Goal: Task Accomplishment & Management: Use online tool/utility

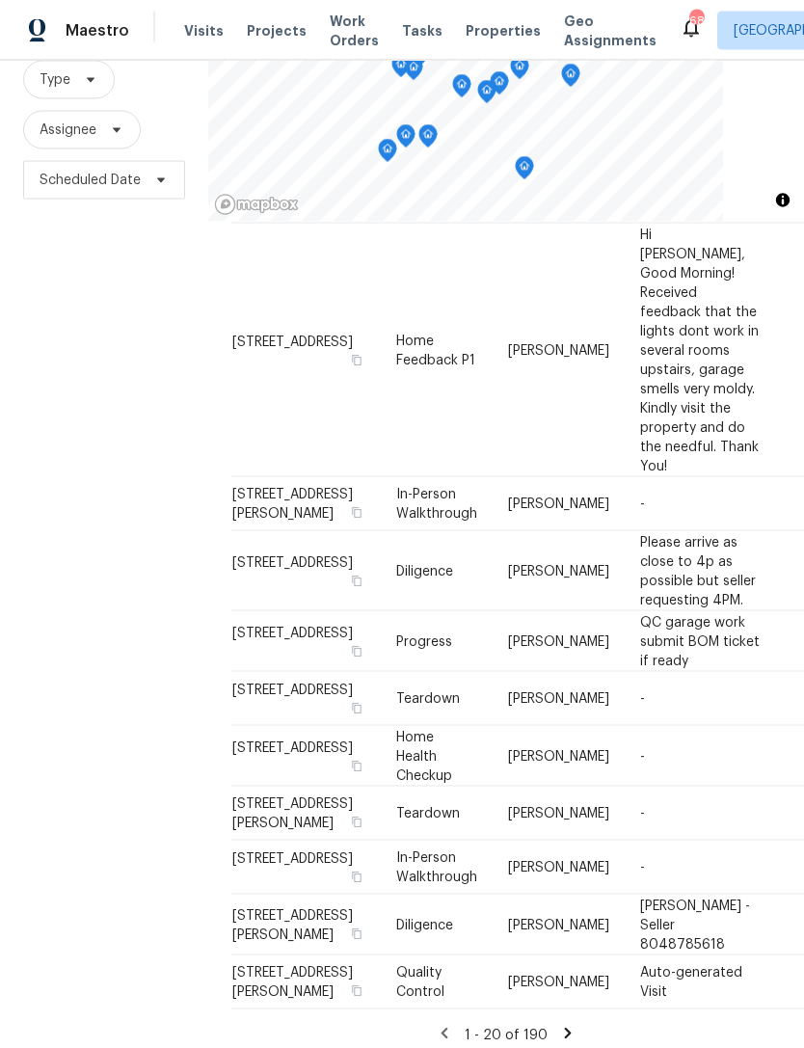
scroll to position [62, 0]
click at [79, 171] on span "Scheduled Date" at bounding box center [90, 180] width 101 height 19
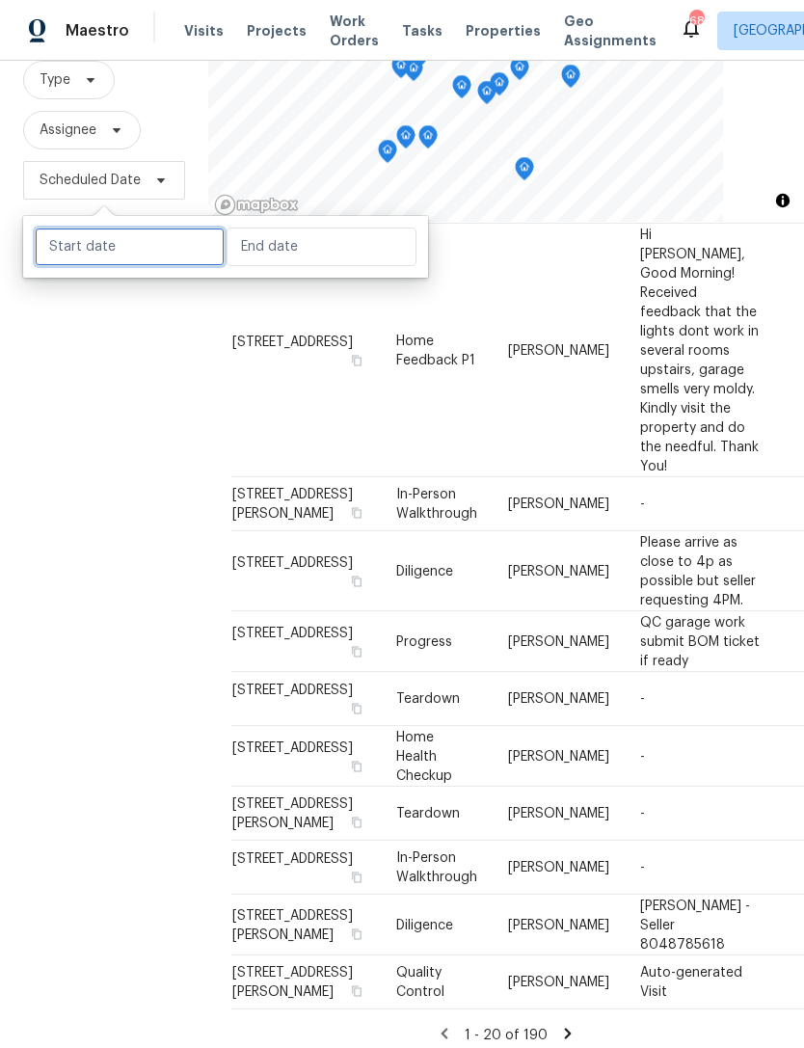
click at [140, 227] on input "text" at bounding box center [130, 246] width 190 height 39
select select "9"
select select "2025"
select select "10"
select select "2025"
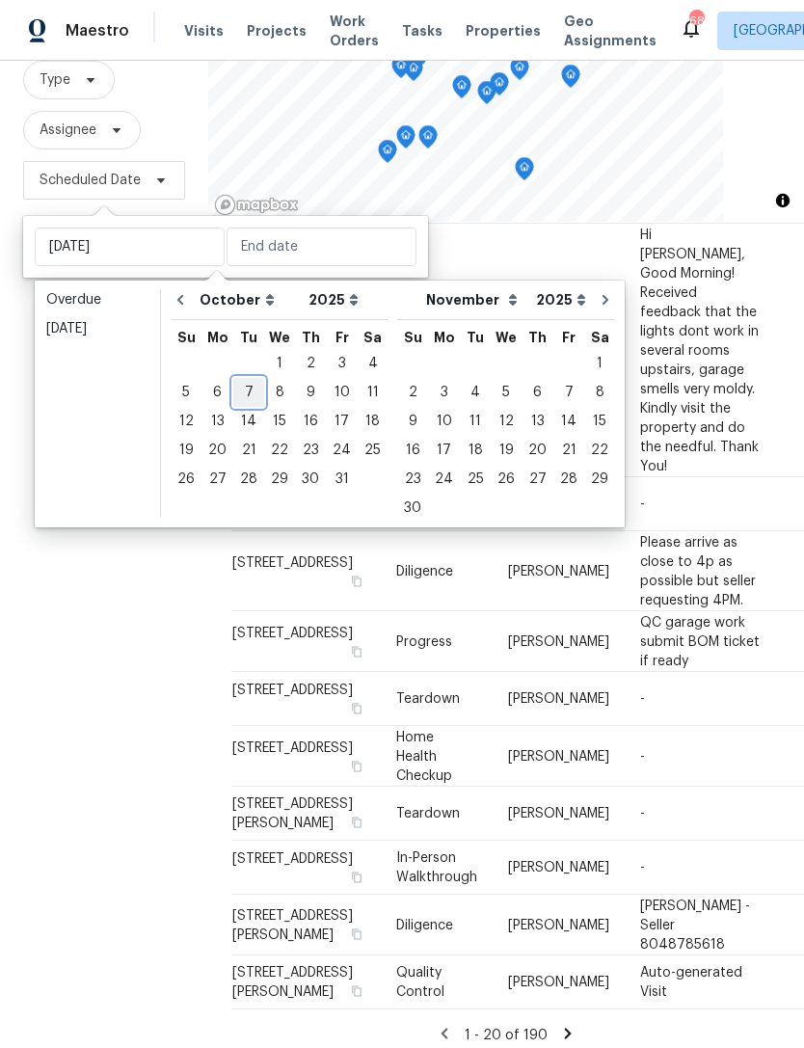
click at [249, 379] on div "7" at bounding box center [248, 392] width 31 height 27
type input "Tue, Oct 07"
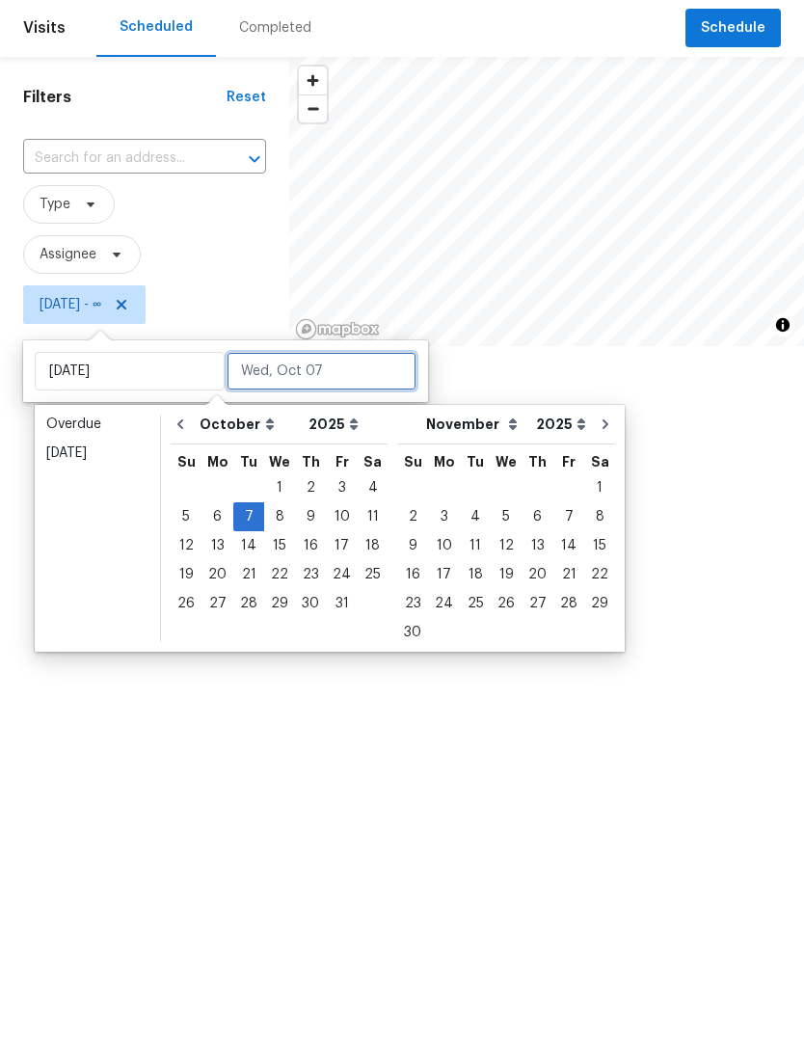
scroll to position [1377, 0]
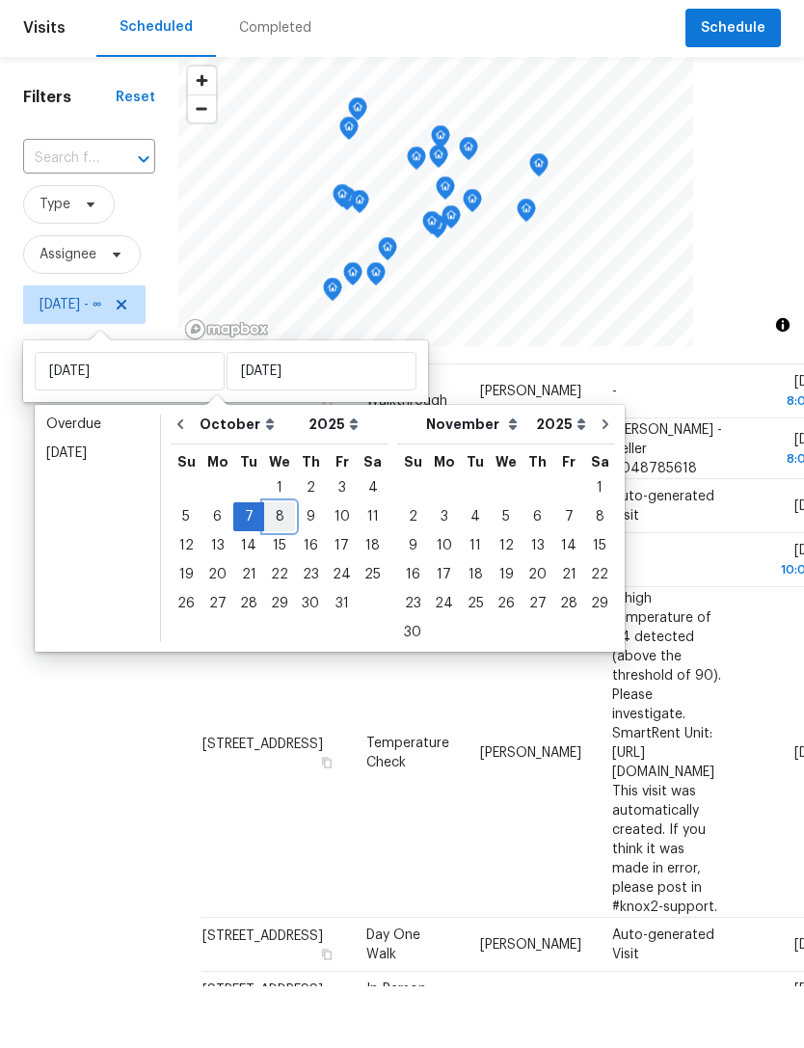
click at [277, 565] on div "8" at bounding box center [279, 578] width 31 height 27
type input "Wed, Oct 08"
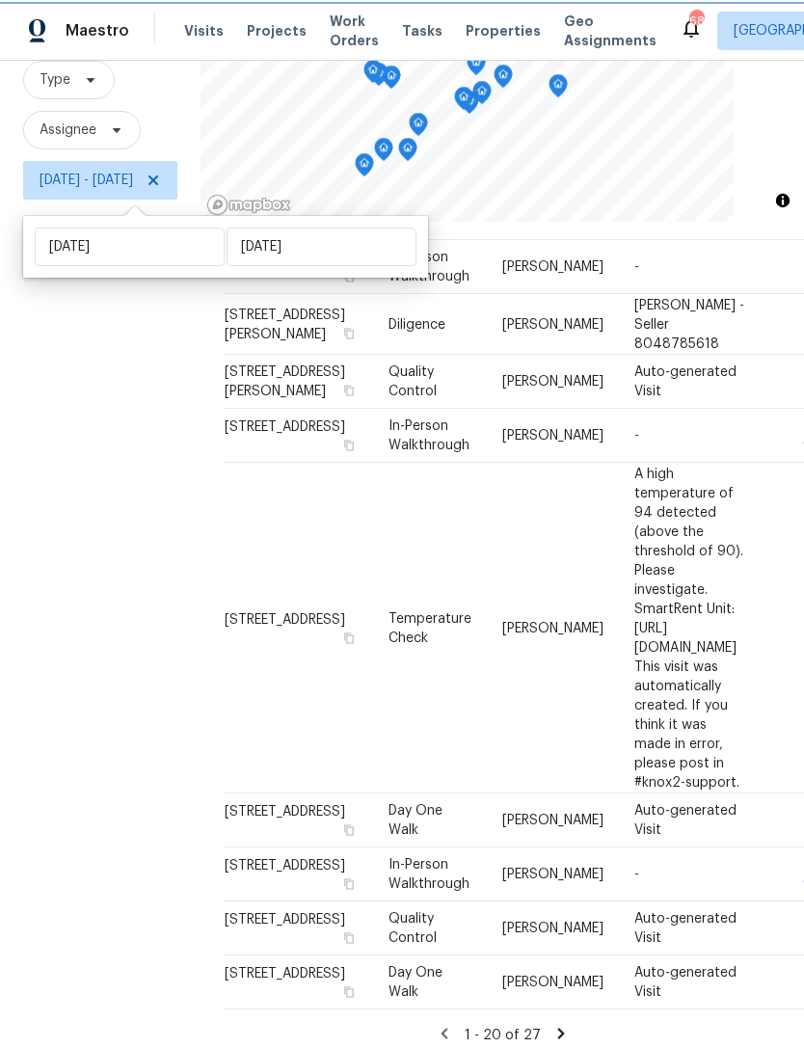
scroll to position [62, 0]
click at [570, 1024] on icon at bounding box center [560, 1032] width 17 height 17
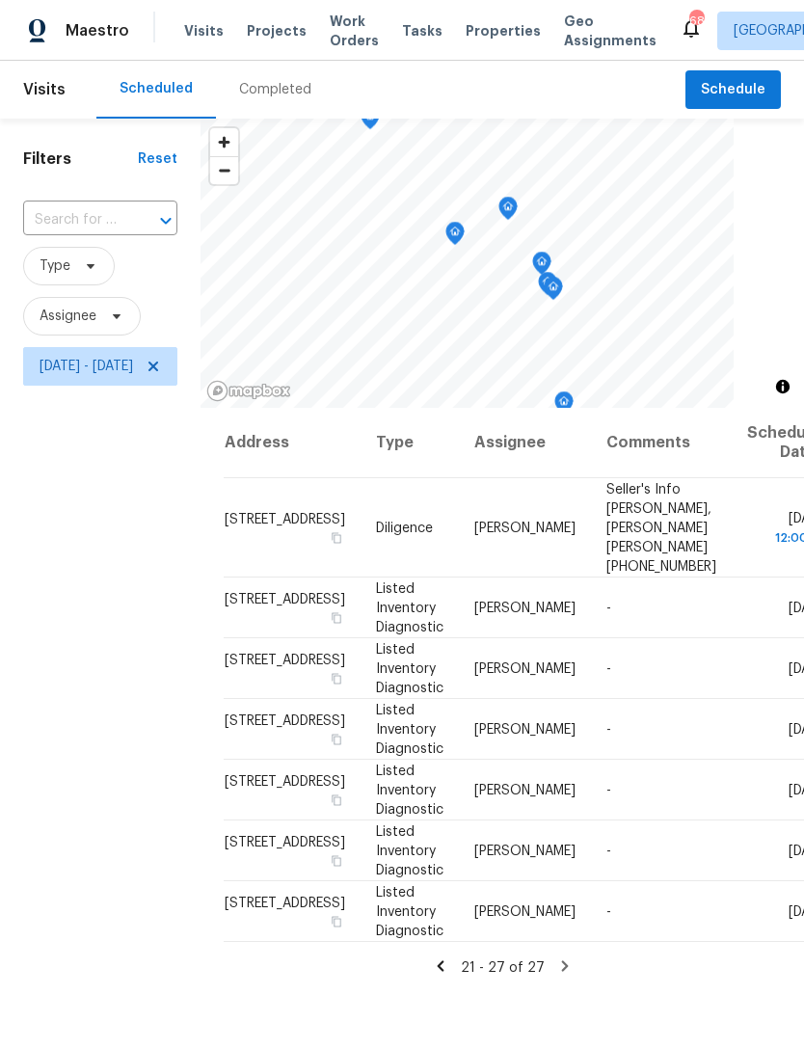
scroll to position [0, 0]
click at [161, 360] on icon at bounding box center [153, 366] width 15 height 15
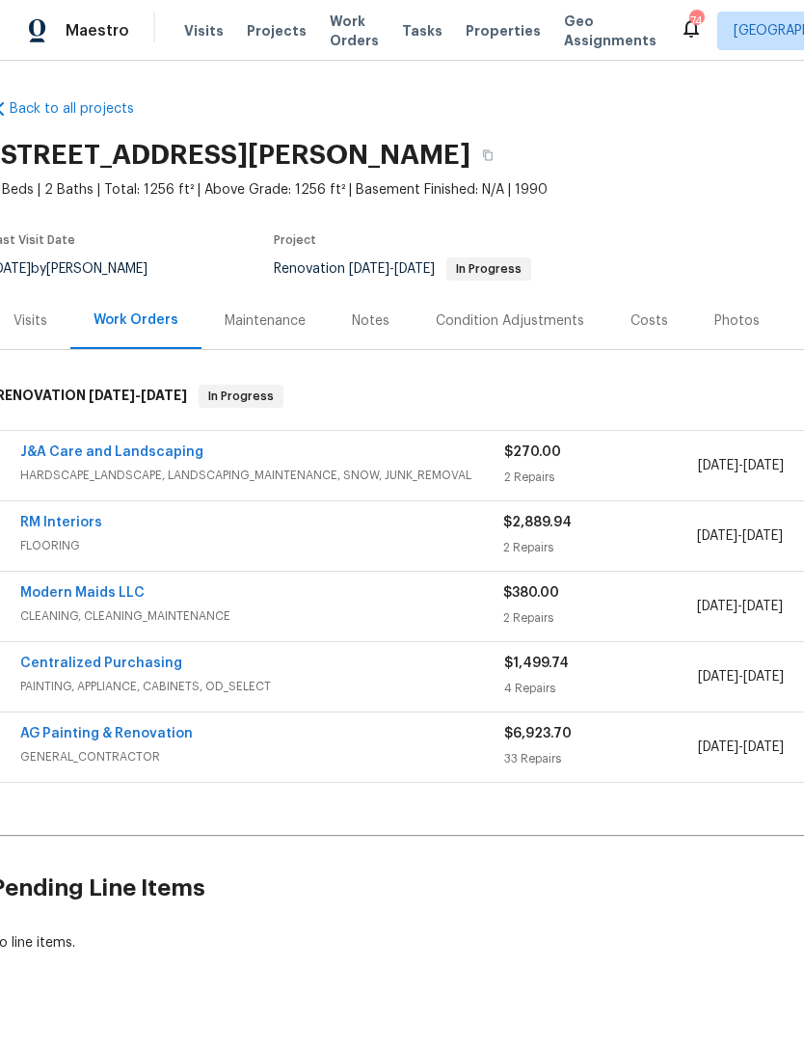
scroll to position [0, 6]
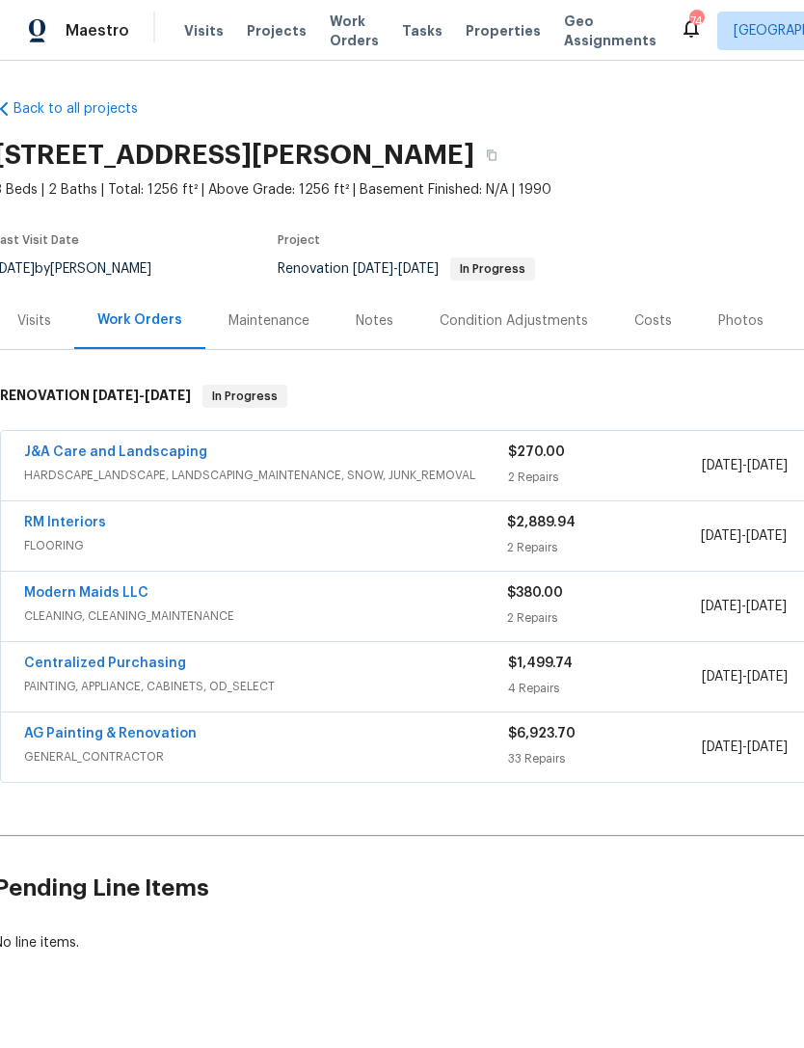
click at [116, 597] on link "Modern Maids LLC" at bounding box center [86, 592] width 124 height 13
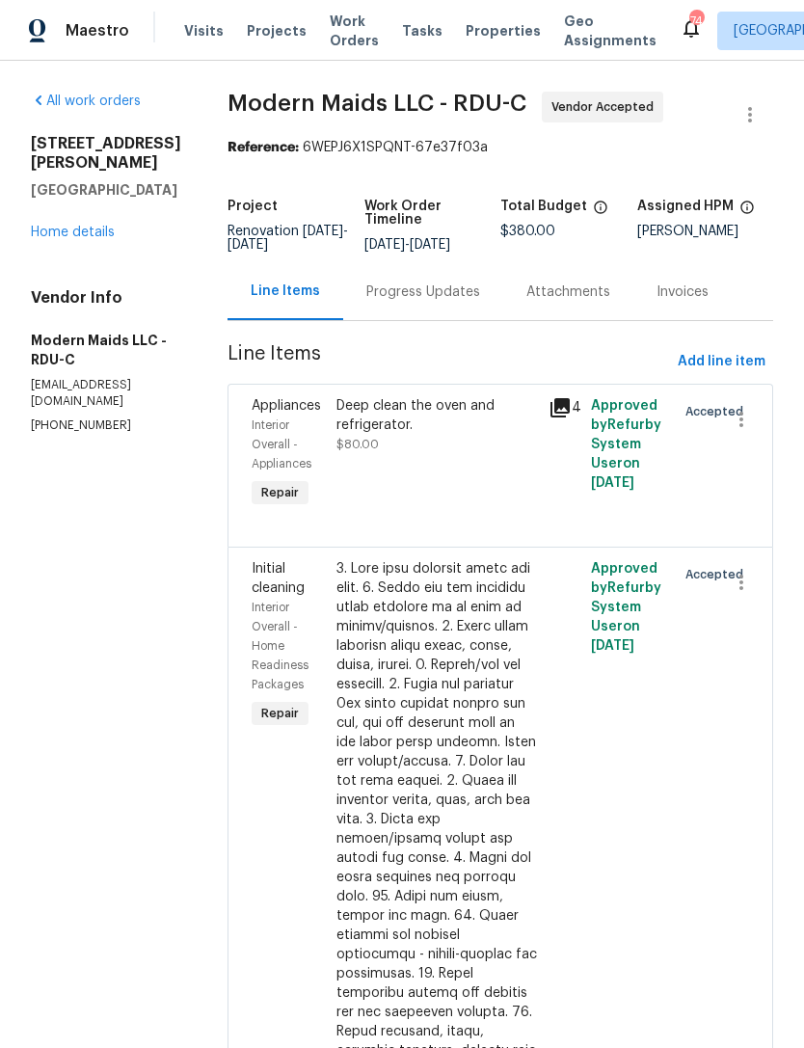
click at [445, 302] on div "Progress Updates" at bounding box center [423, 291] width 114 height 19
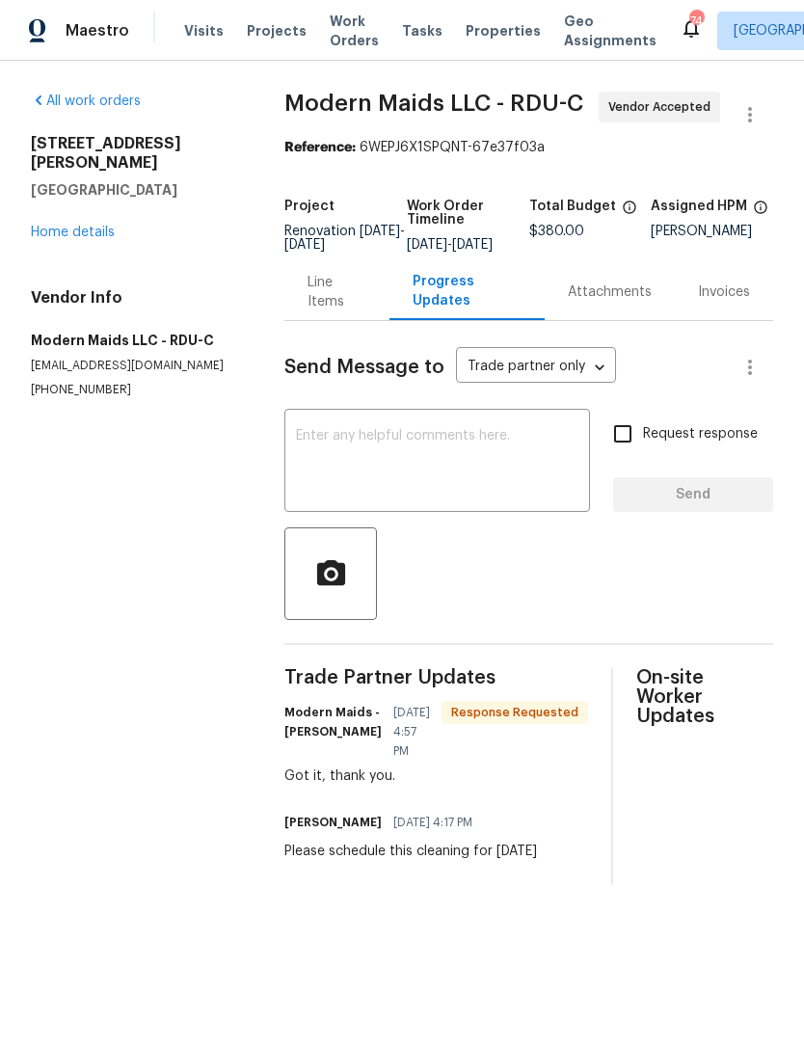
click at [393, 455] on textarea at bounding box center [437, 462] width 282 height 67
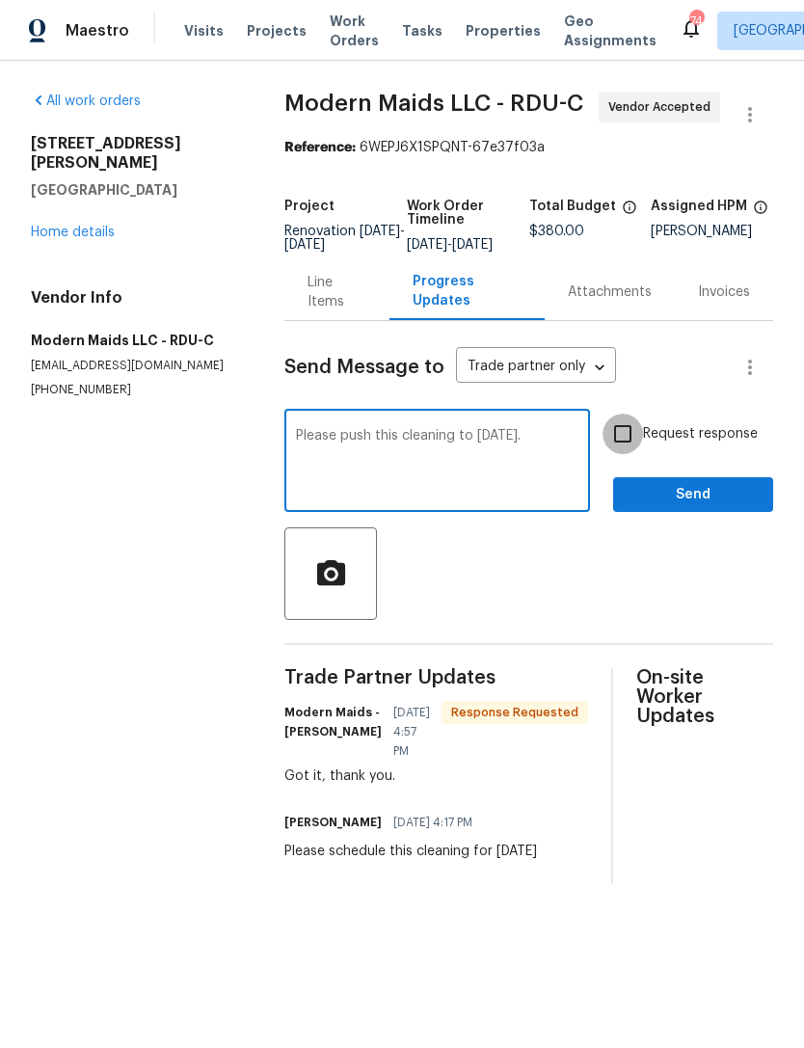
type textarea "Please push this cleaning to [DATE]."
click at [623, 443] on input "Request response" at bounding box center [622, 433] width 40 height 40
checkbox input "true"
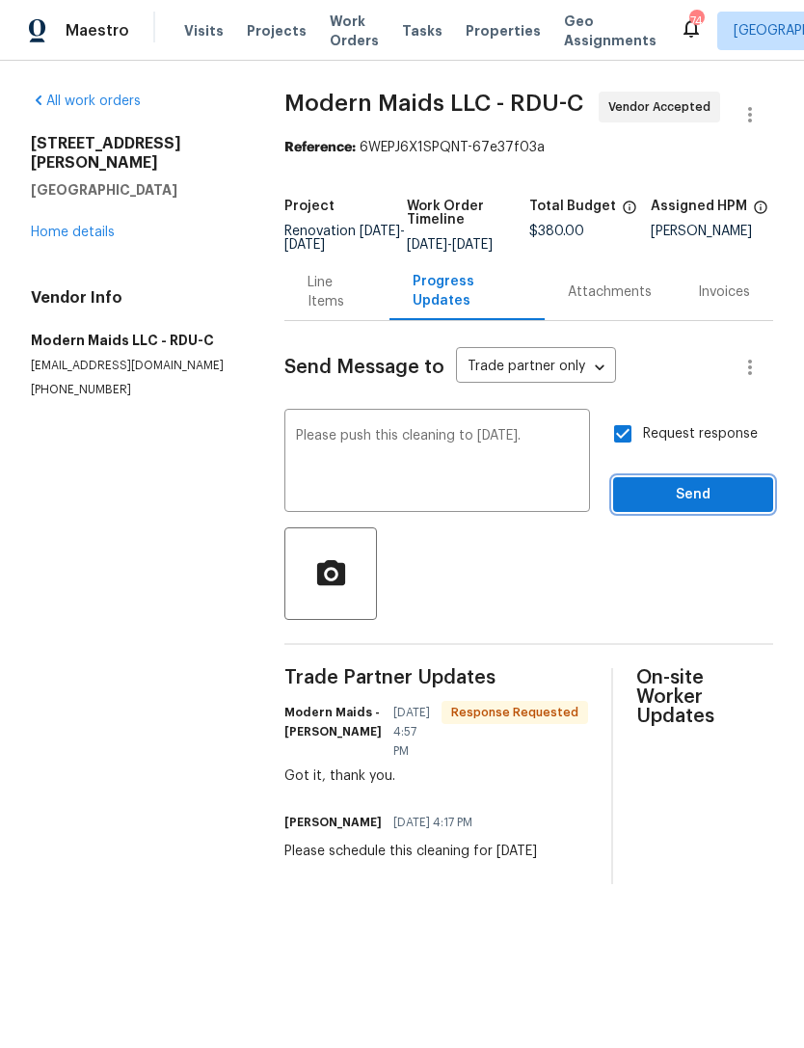
click at [675, 499] on span "Send" at bounding box center [692, 495] width 129 height 24
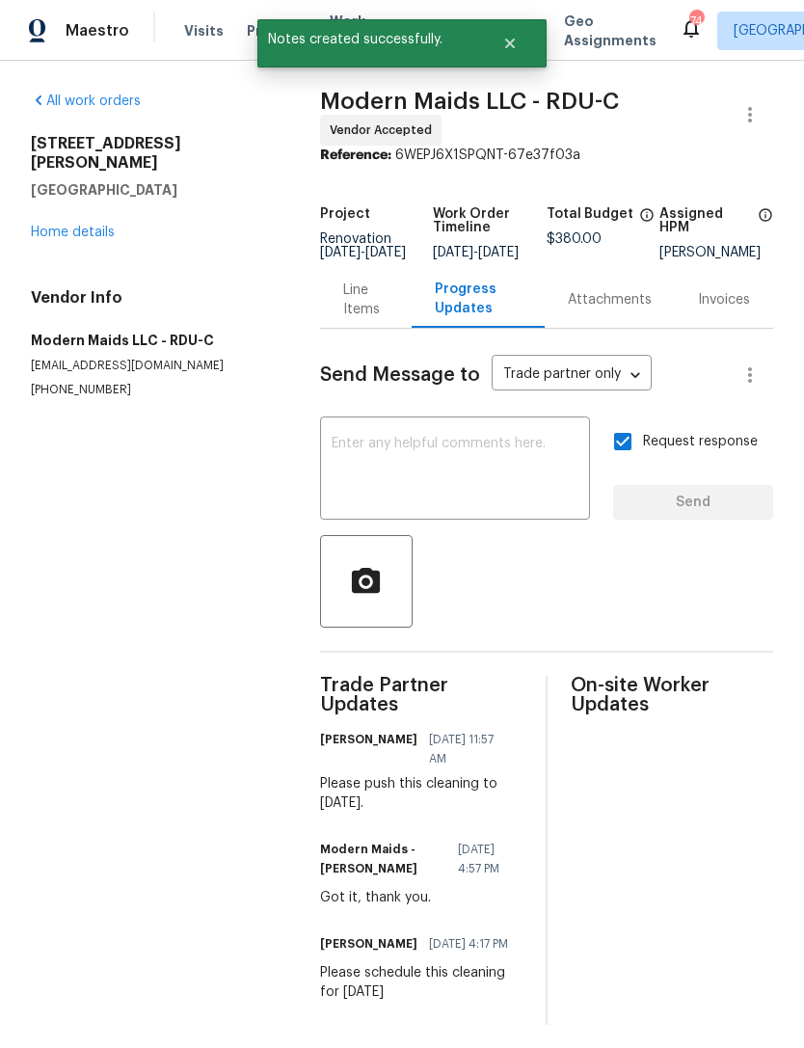
click at [79, 226] on link "Home details" at bounding box center [73, 232] width 84 height 13
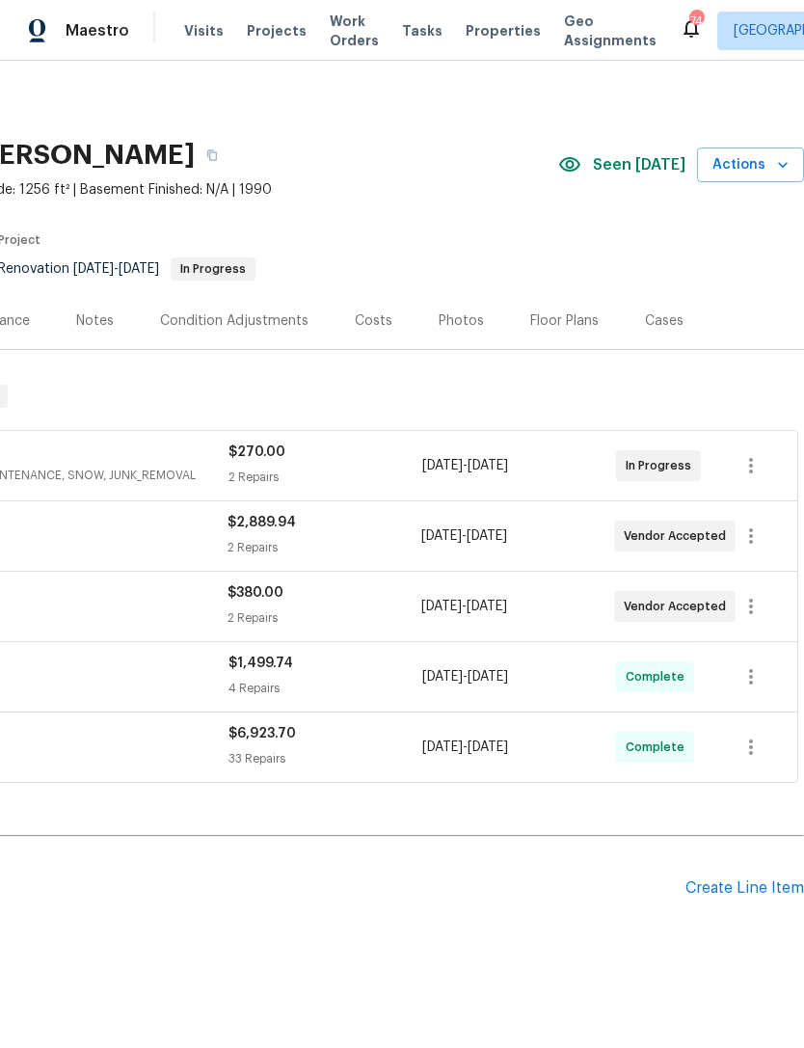
scroll to position [0, 285]
click at [752, 539] on icon "button" at bounding box center [750, 535] width 23 height 23
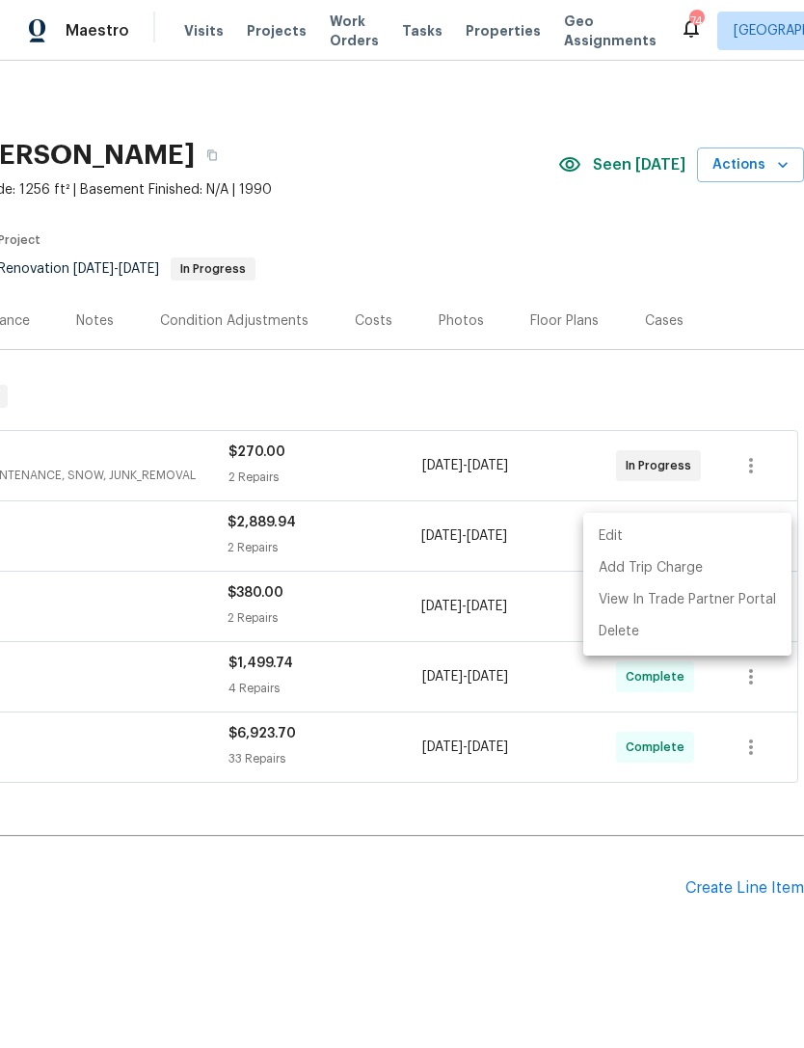
click at [614, 535] on li "Edit" at bounding box center [687, 536] width 208 height 32
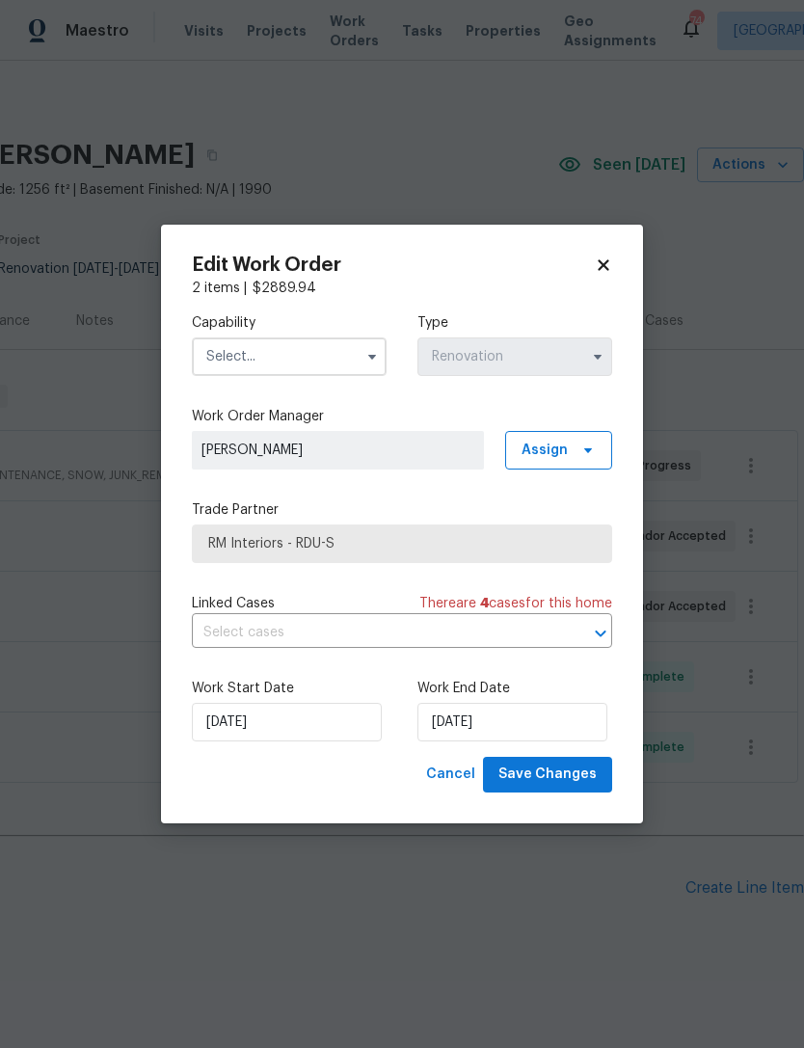
click at [268, 350] on input "text" at bounding box center [289, 356] width 195 height 39
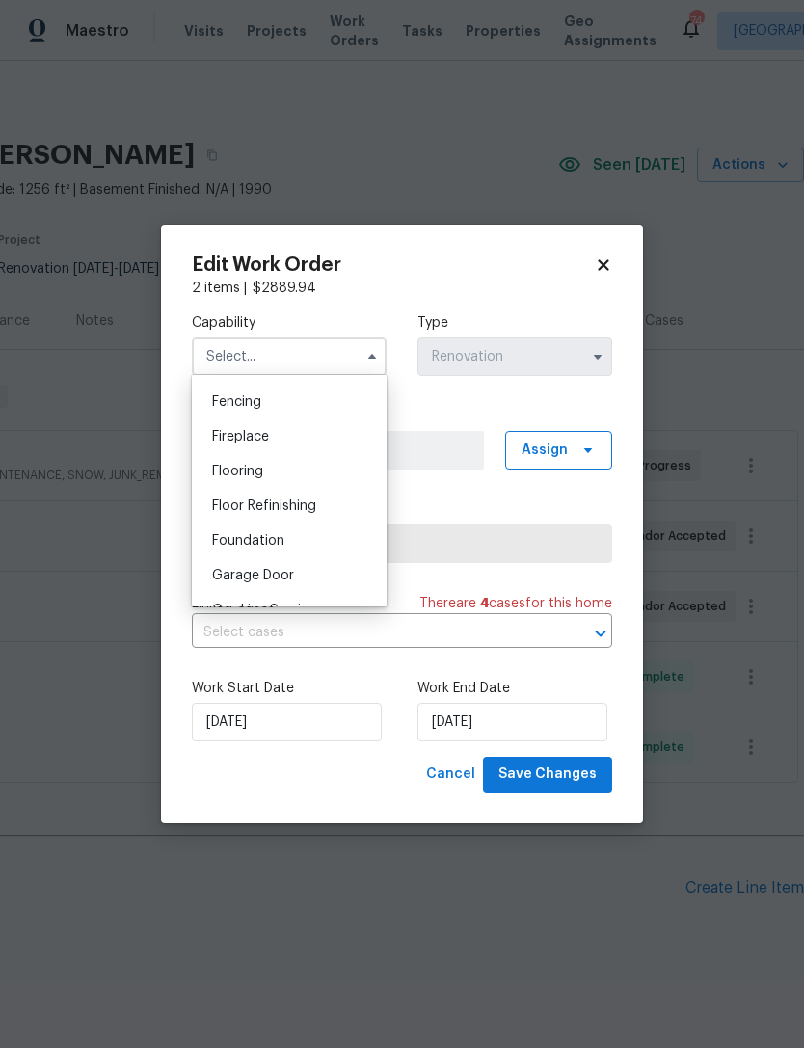
scroll to position [670, 0]
click at [288, 479] on div "Flooring" at bounding box center [289, 475] width 185 height 35
type input "Flooring"
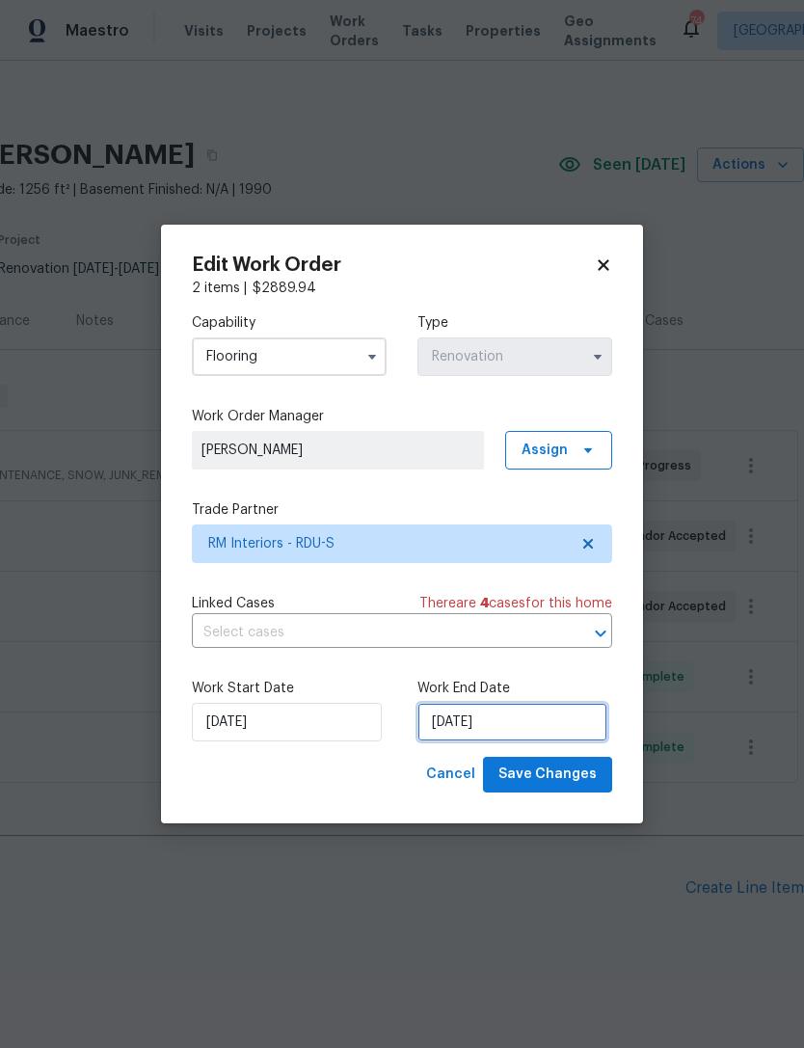
click at [470, 729] on input "[DATE]" at bounding box center [512, 722] width 190 height 39
select select "9"
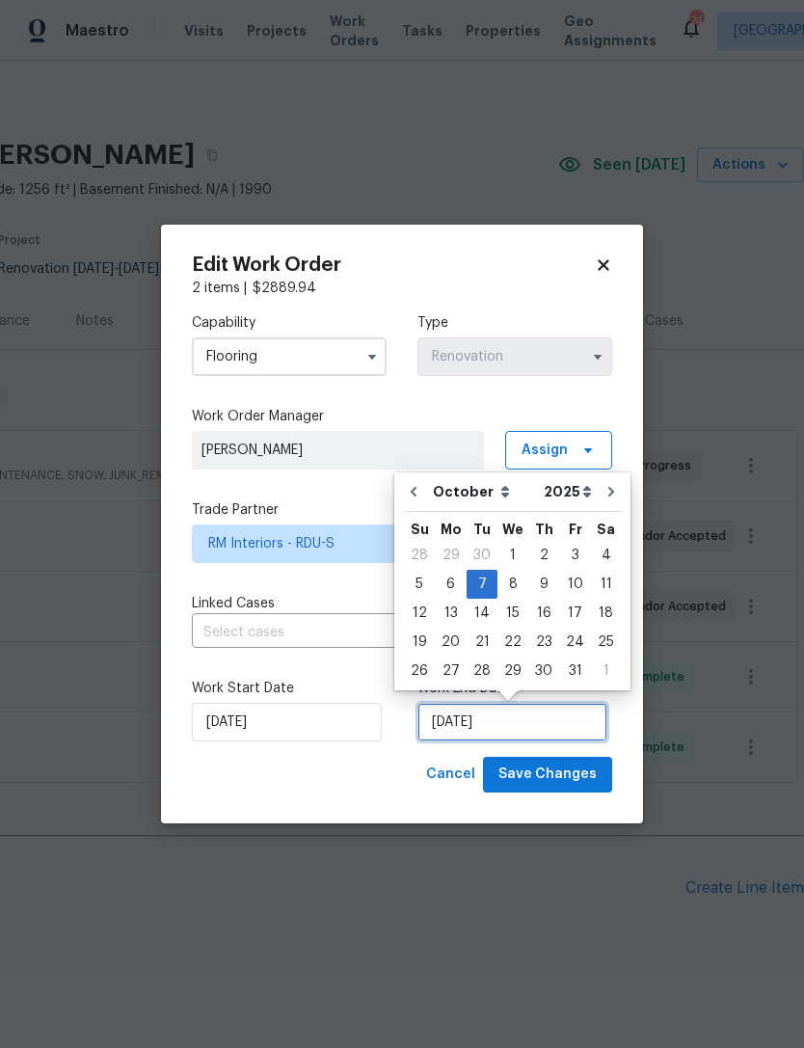
scroll to position [35, 0]
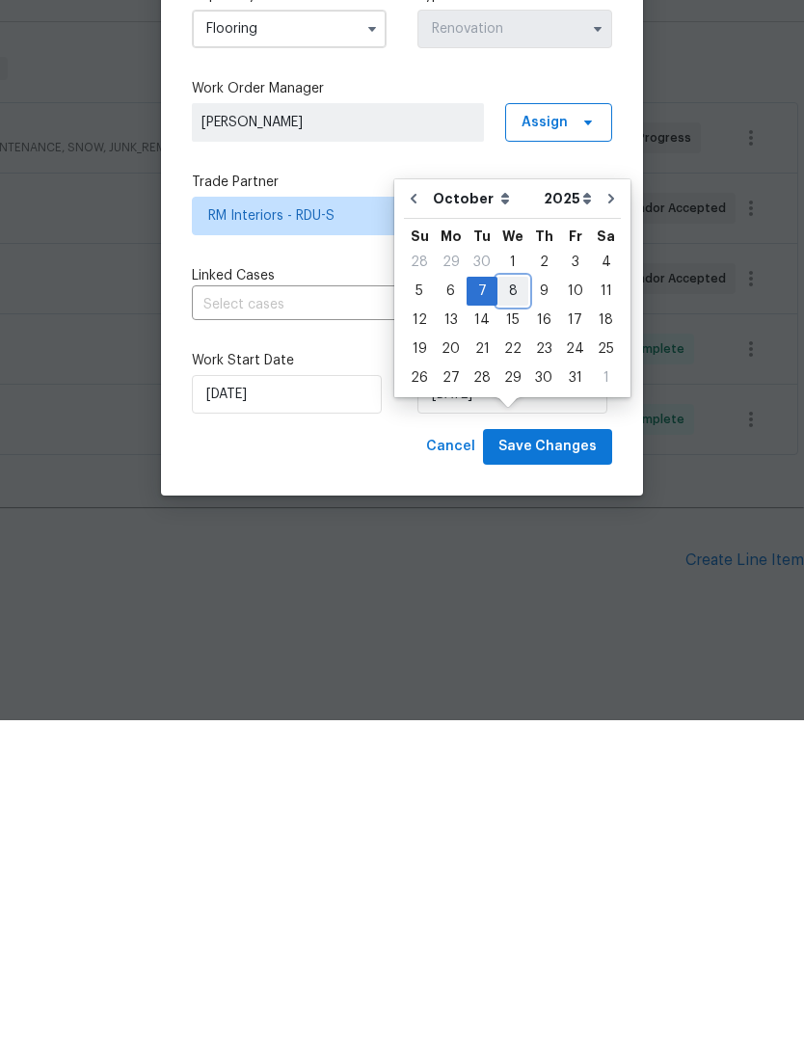
click at [512, 605] on div "8" at bounding box center [512, 618] width 31 height 27
type input "[DATE]"
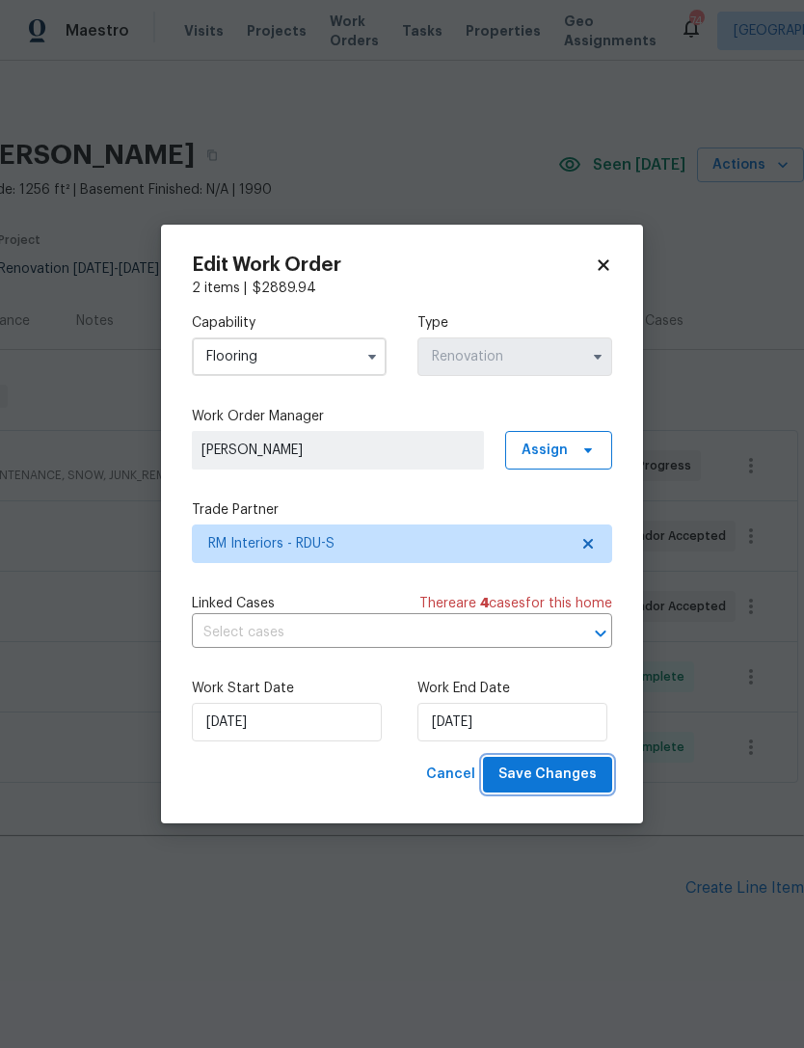
click at [553, 766] on span "Save Changes" at bounding box center [547, 774] width 98 height 24
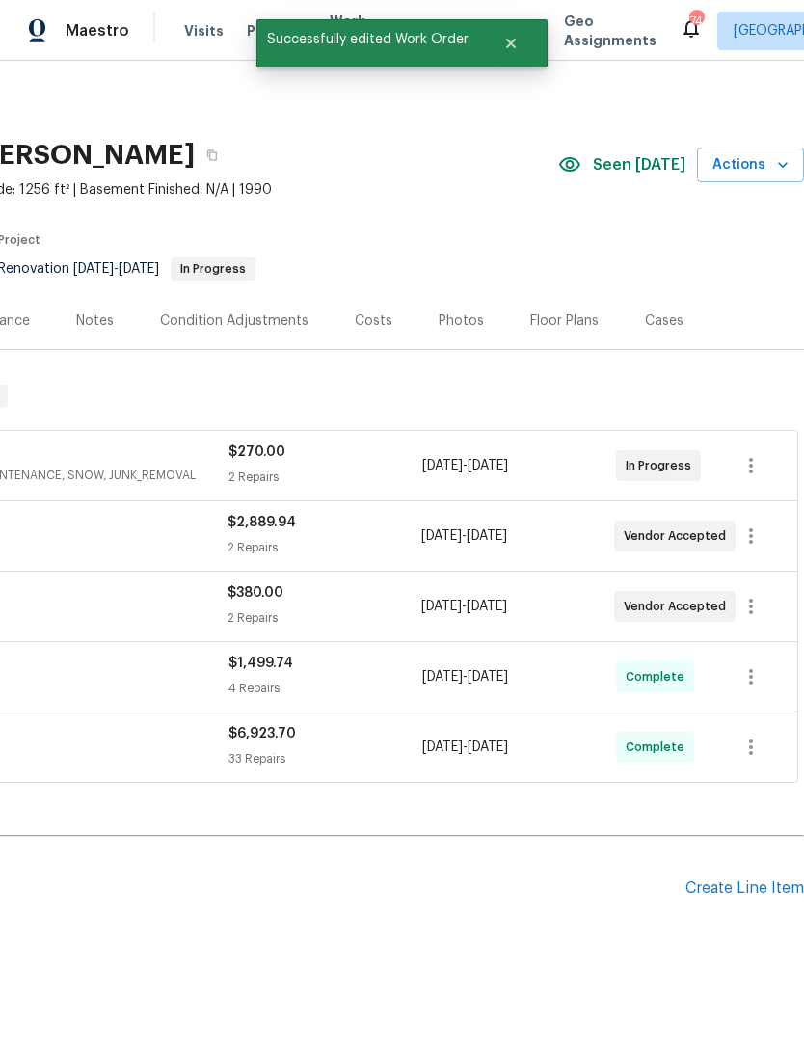
scroll to position [0, 0]
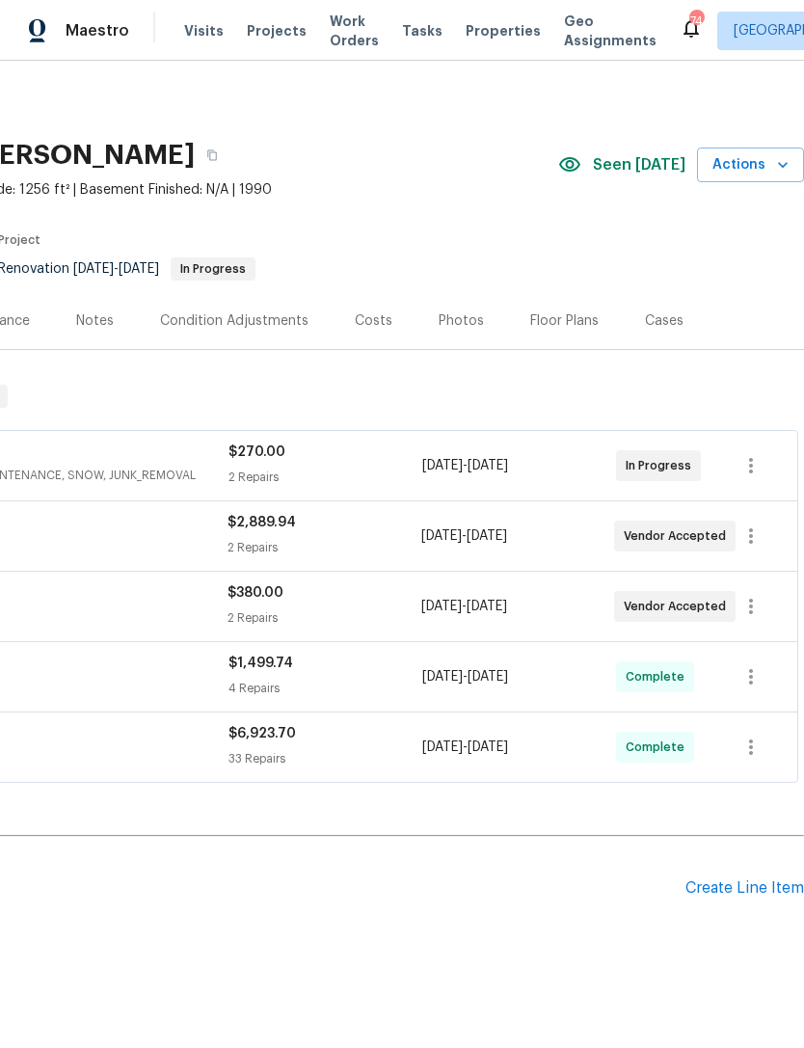
scroll to position [0, 285]
click at [761, 608] on icon "button" at bounding box center [750, 606] width 23 height 23
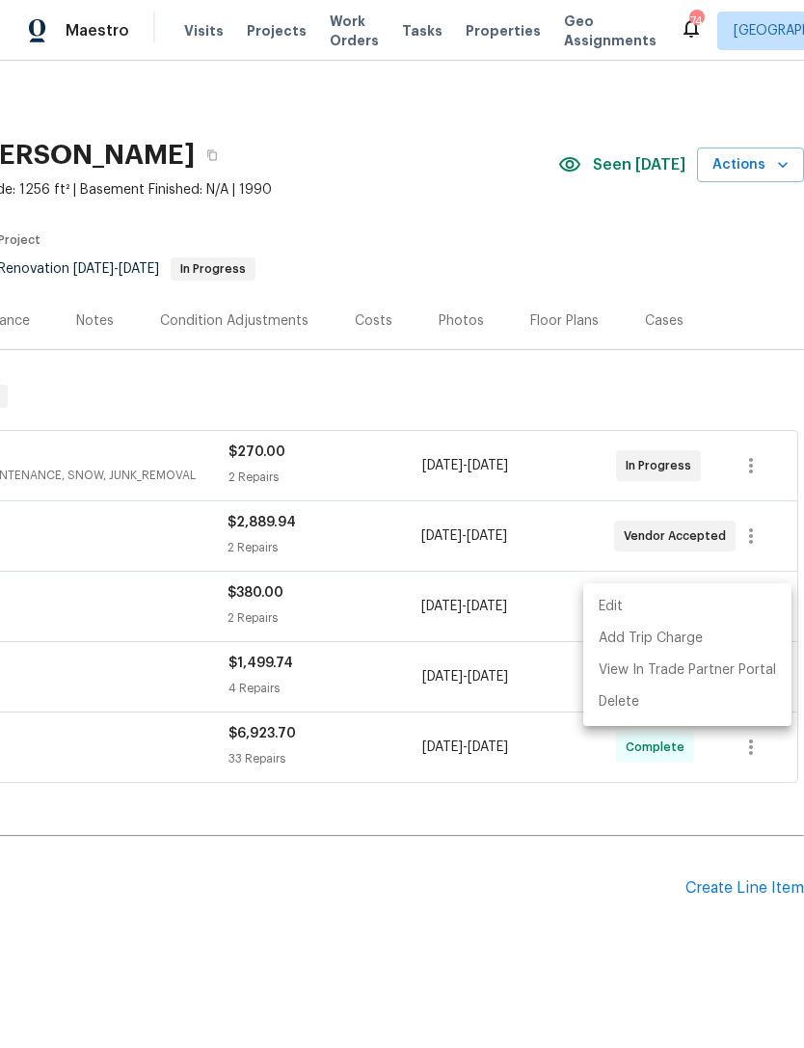
click at [615, 601] on li "Edit" at bounding box center [687, 607] width 208 height 32
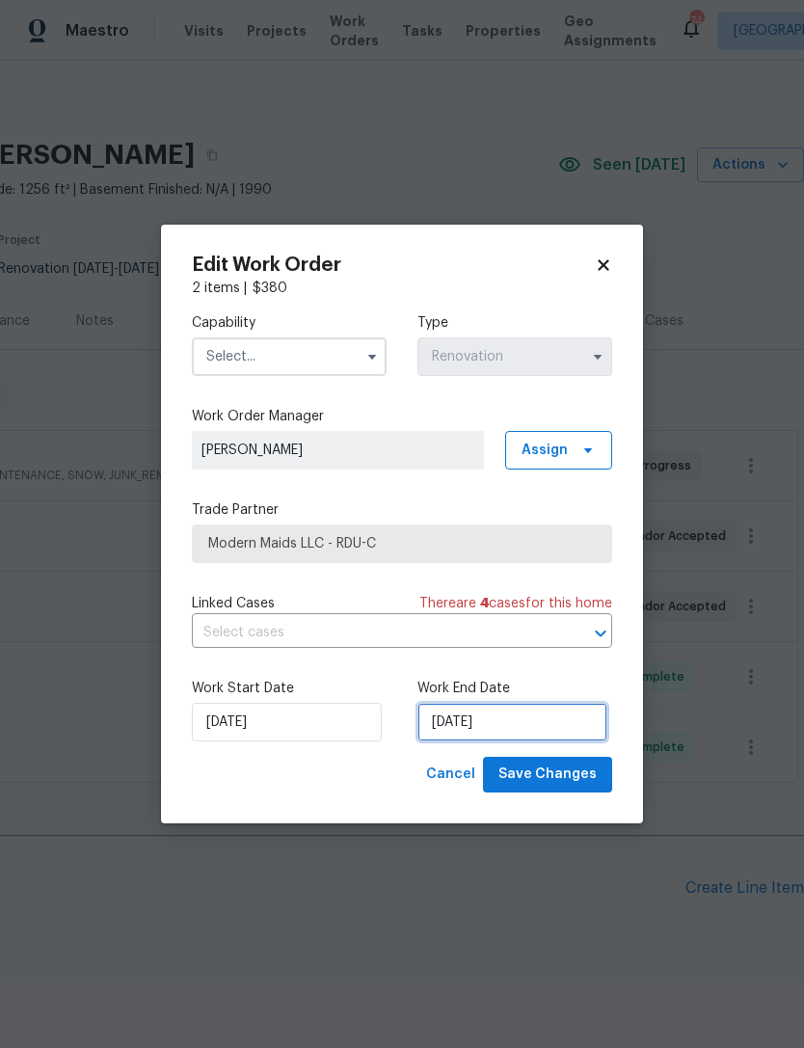
click at [469, 726] on input "[DATE]" at bounding box center [512, 722] width 190 height 39
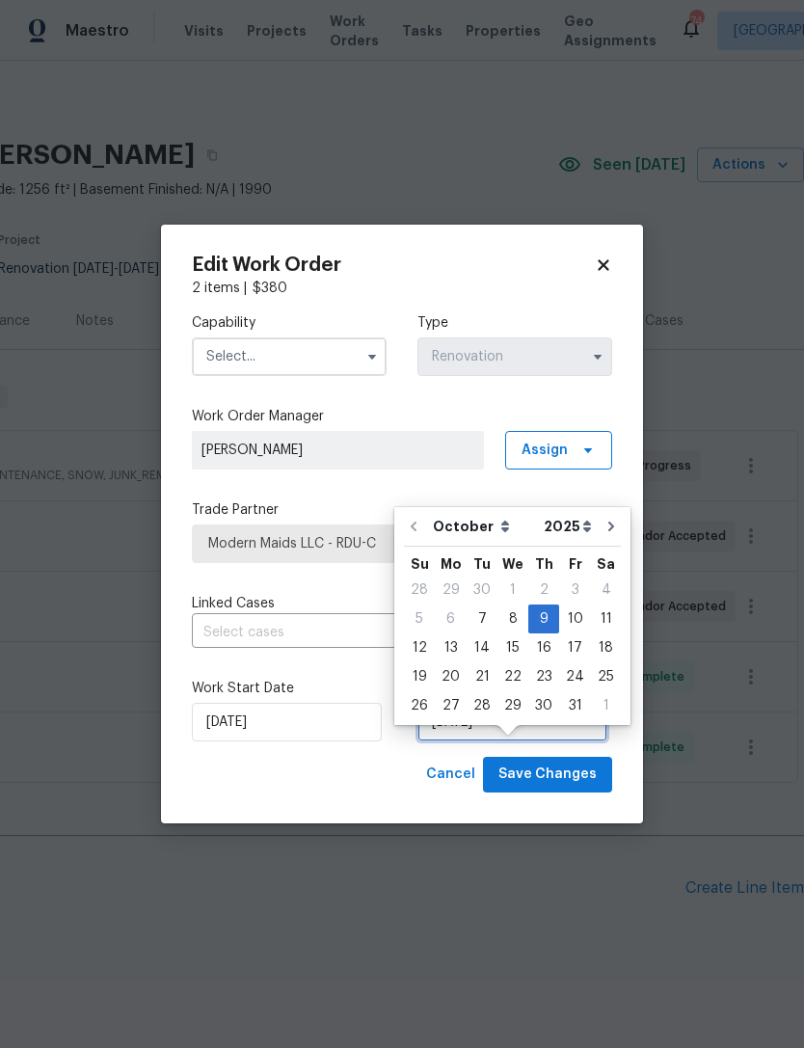
scroll to position [35, 0]
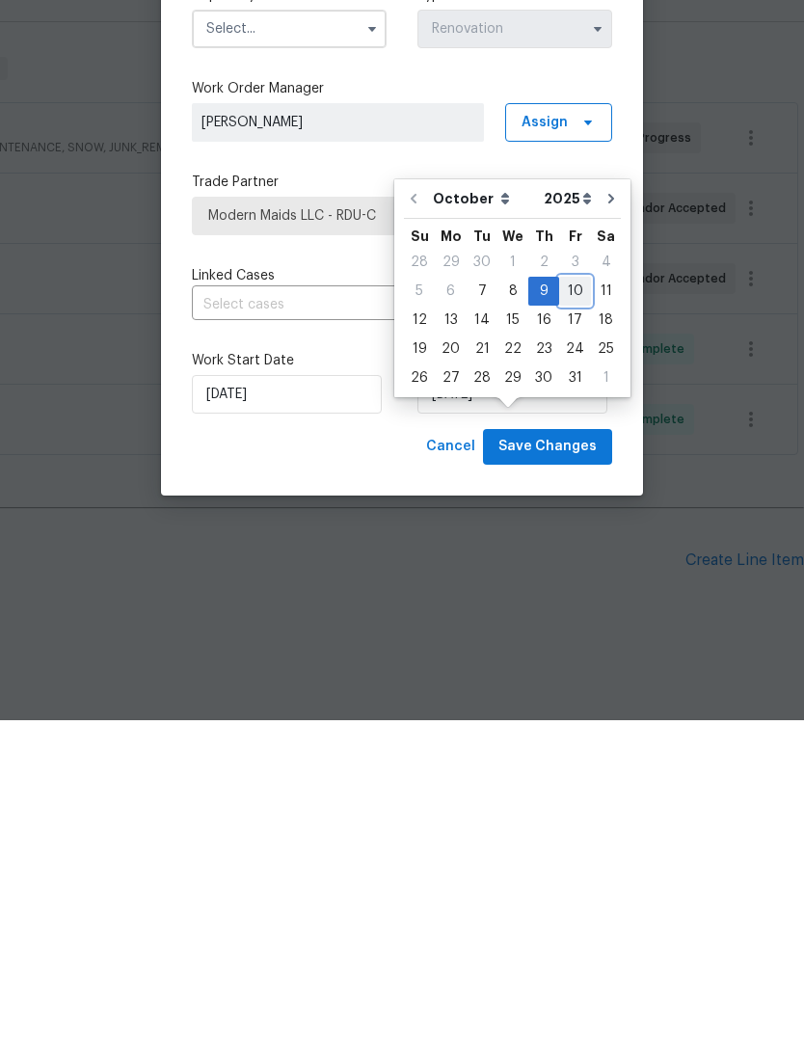
click at [572, 605] on div "10" at bounding box center [575, 618] width 32 height 27
type input "10/10/2025"
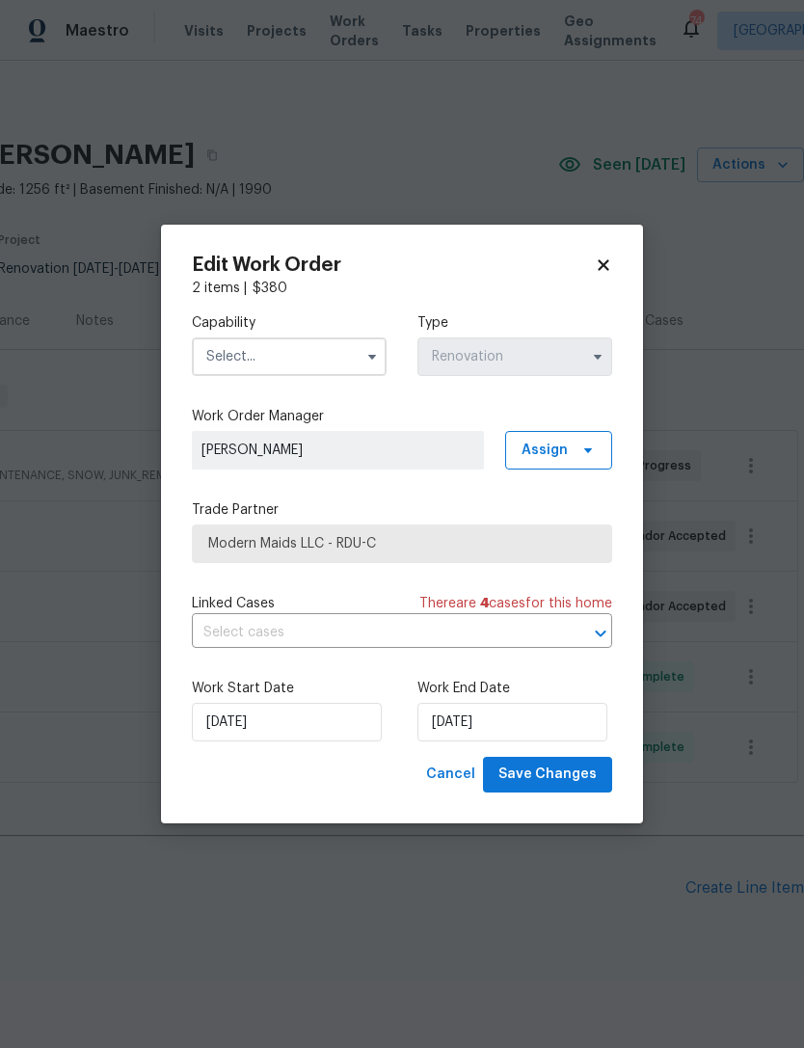
click at [279, 358] on input "text" at bounding box center [289, 356] width 195 height 39
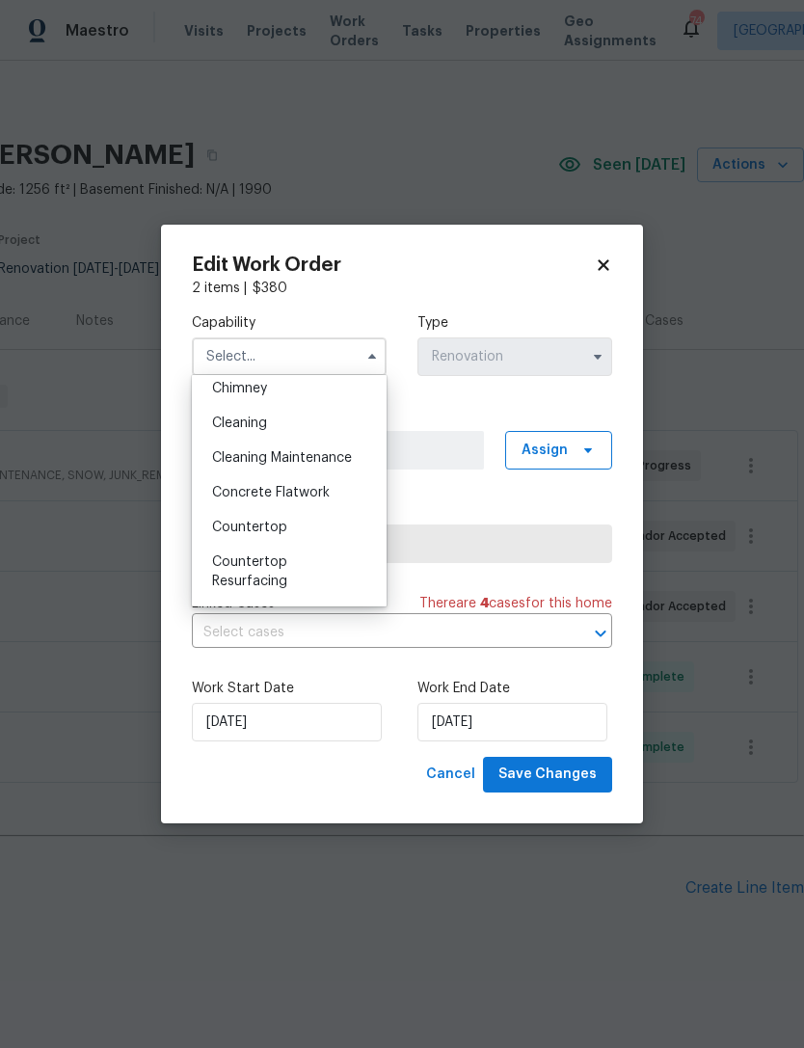
scroll to position [249, 0]
click at [296, 426] on div "Cleaning" at bounding box center [289, 426] width 185 height 35
type input "Cleaning"
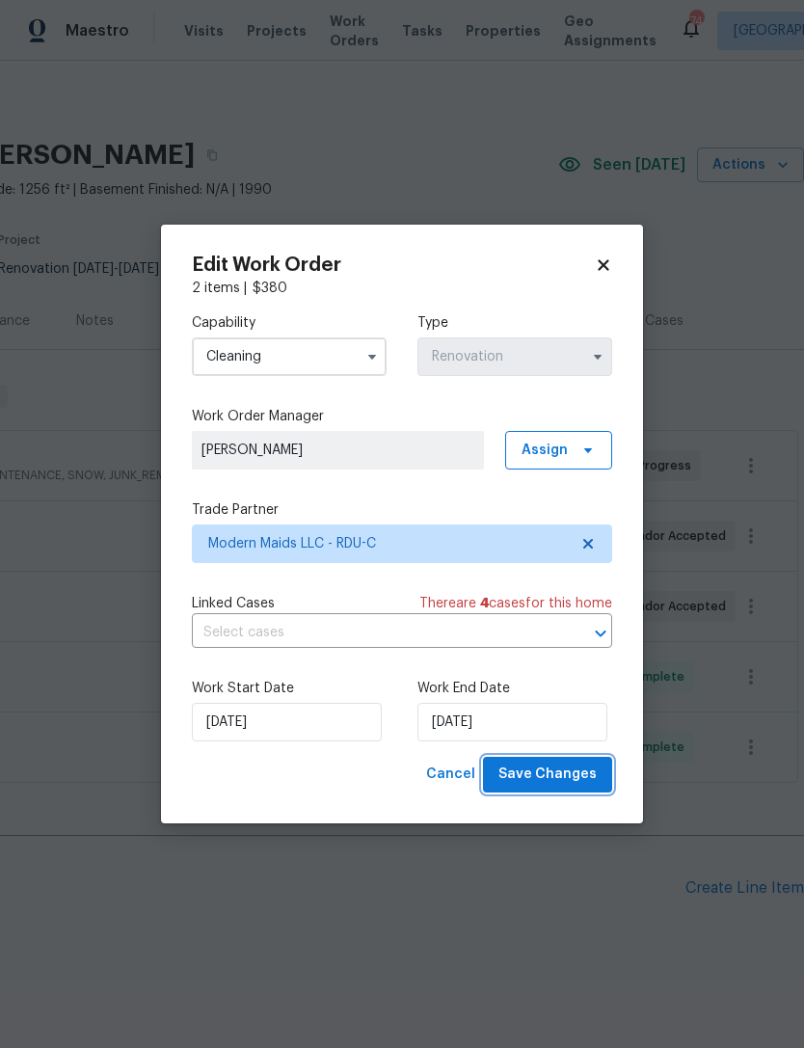
click at [541, 768] on span "Save Changes" at bounding box center [547, 774] width 98 height 24
